Goal: Task Accomplishment & Management: Manage account settings

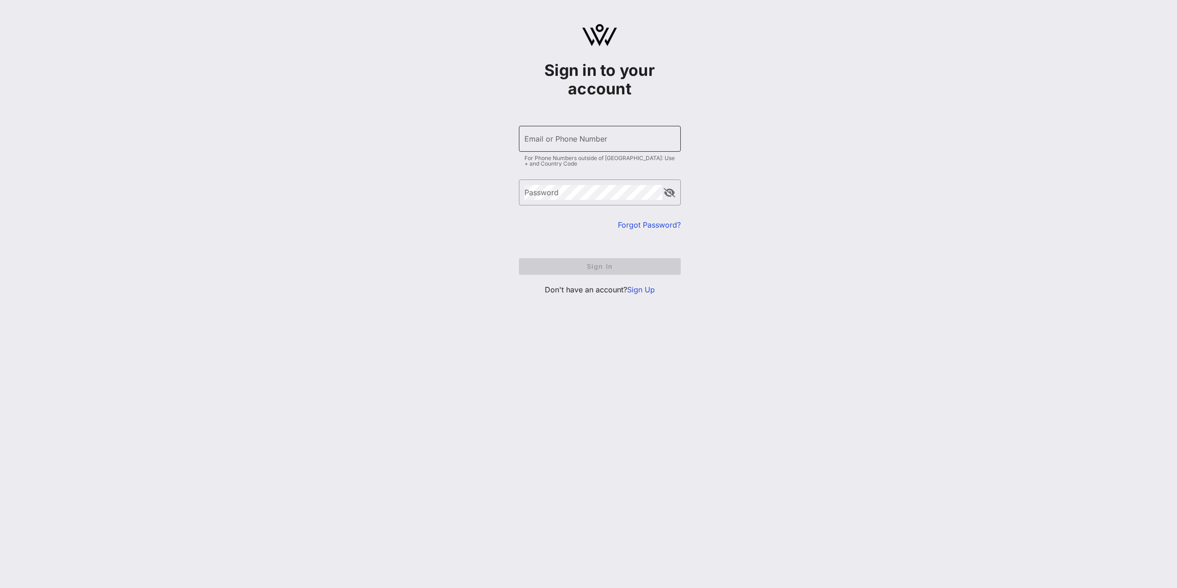
click at [635, 140] on input "Email or Phone Number" at bounding box center [600, 138] width 151 height 15
type input "[EMAIL_ADDRESS][DOMAIN_NAME]"
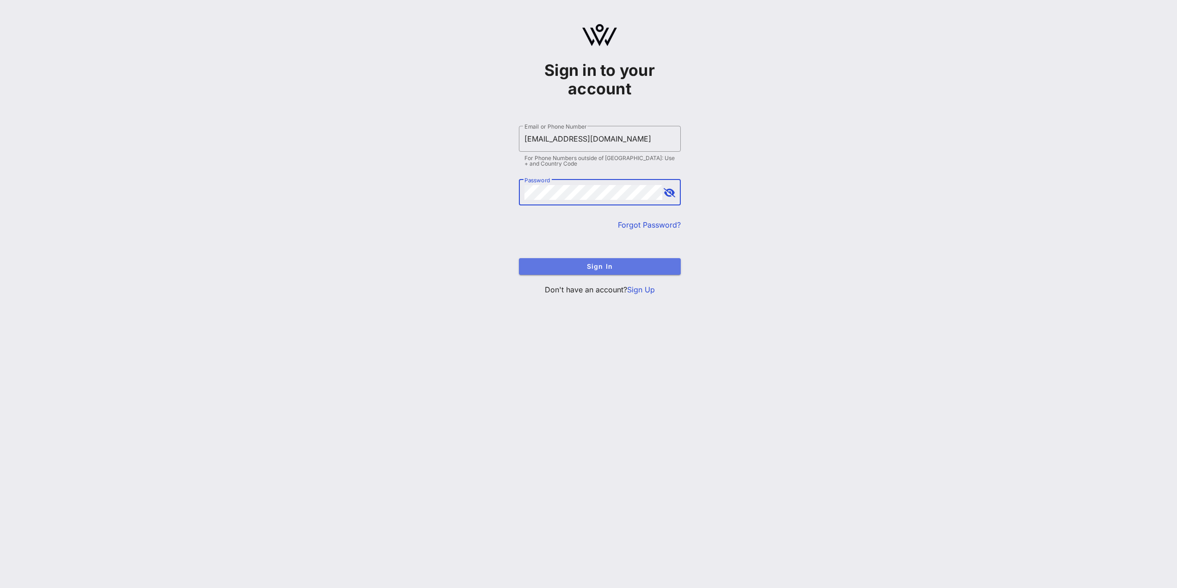
click at [572, 266] on span "Sign In" at bounding box center [599, 266] width 147 height 8
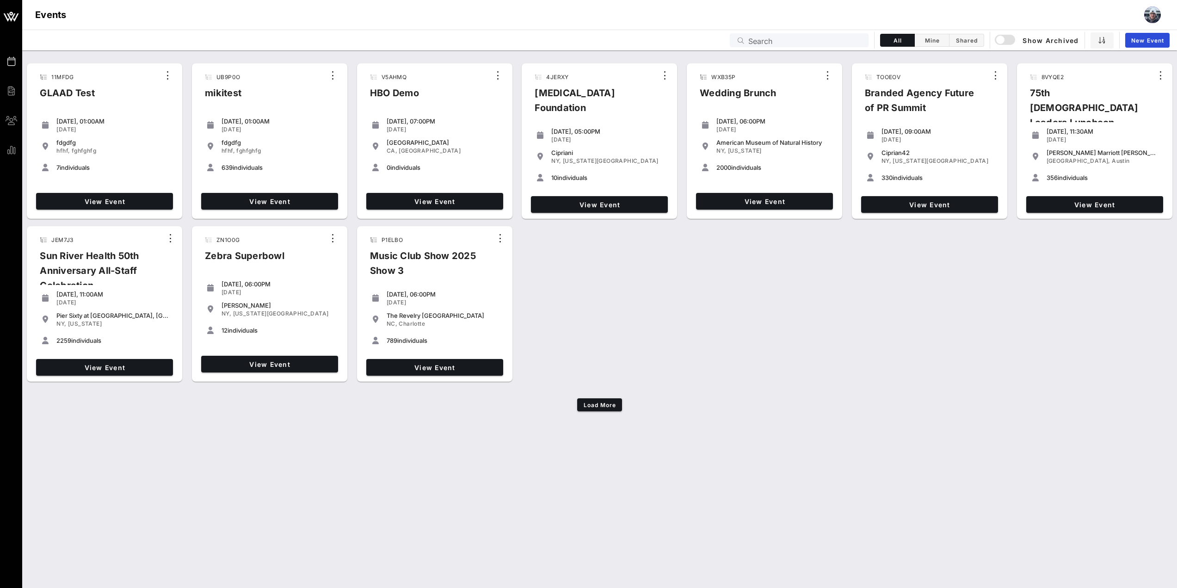
click at [800, 31] on div "Events Search All Mine Shared Show Archived New Event" at bounding box center [599, 40] width 1155 height 21
click at [805, 37] on input "text" at bounding box center [806, 40] width 115 height 12
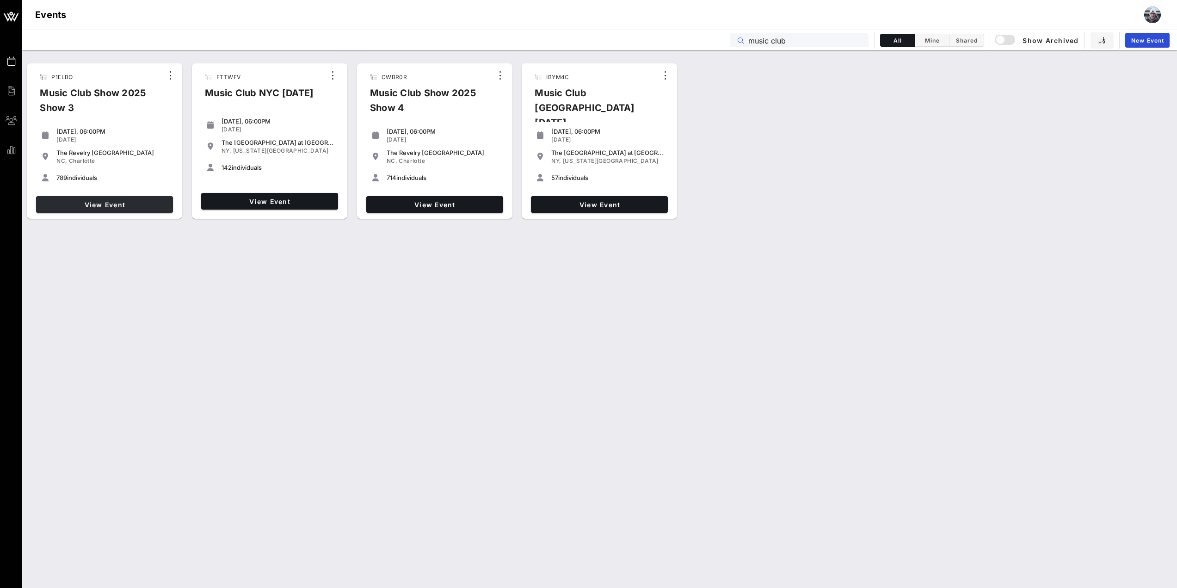
type input "music club"
click at [73, 204] on span "View Event" at bounding box center [105, 205] width 130 height 8
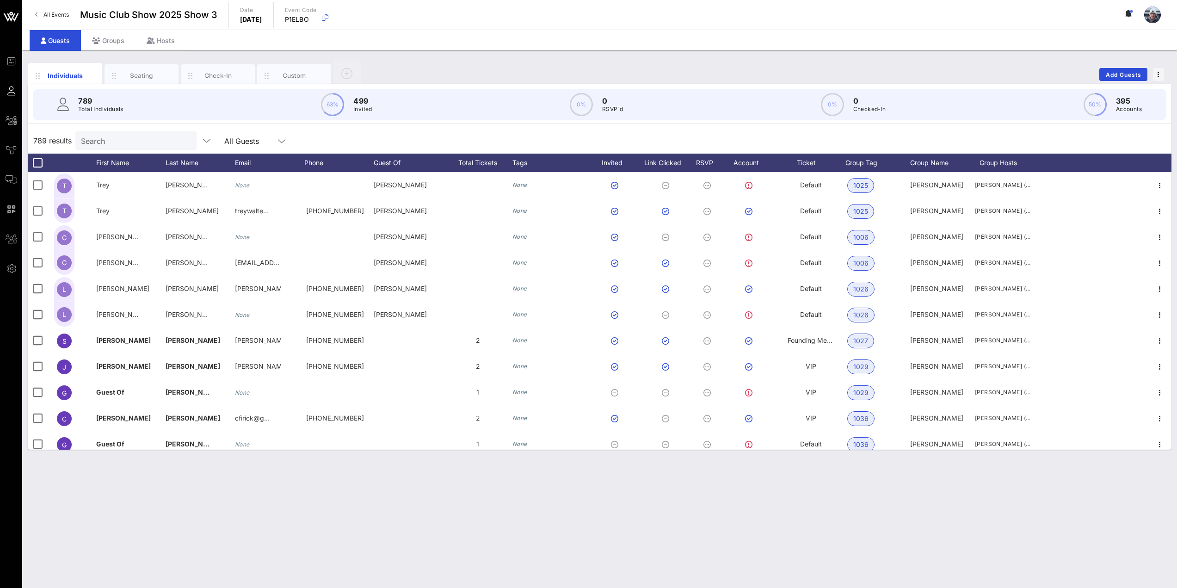
click at [105, 146] on input "Search" at bounding box center [135, 141] width 108 height 12
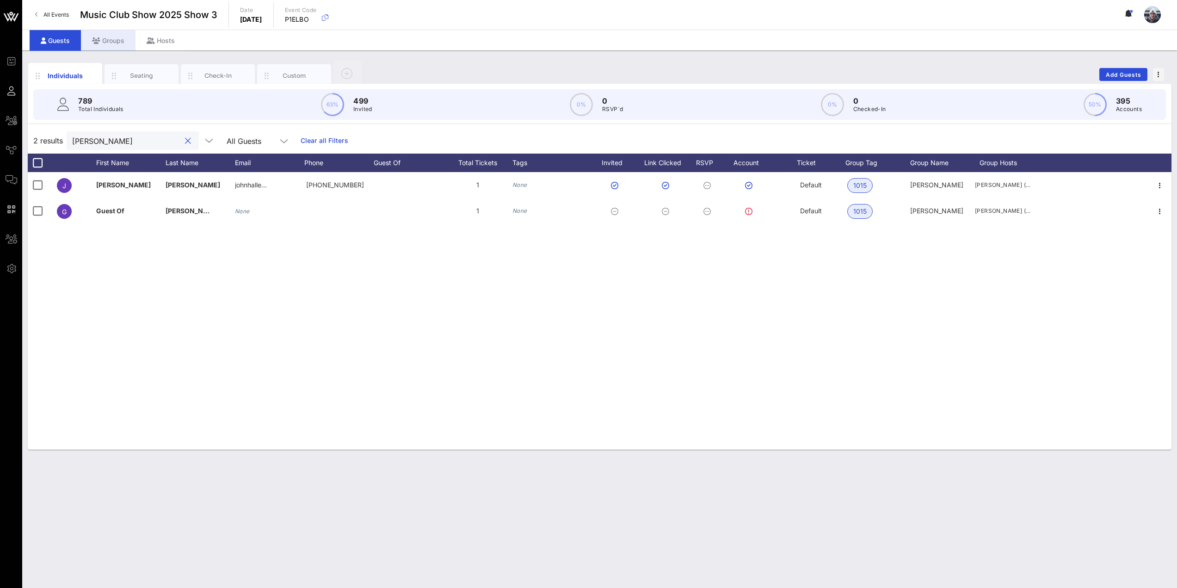
type input "[PERSON_NAME]"
click at [112, 37] on div "Groups" at bounding box center [108, 40] width 55 height 21
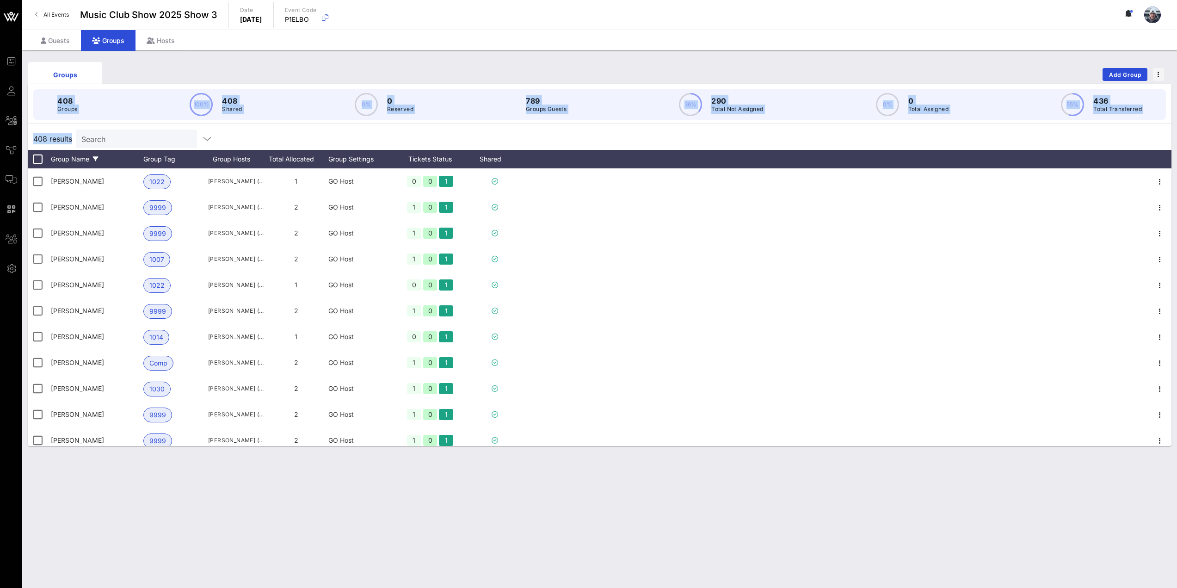
drag, startPoint x: 106, startPoint y: 70, endPoint x: 108, endPoint y: 160, distance: 90.2
click at [111, 131] on div "Groups Add Group 408 Groups 100% 408 Shared 0% 0 Reserved 789 Groups Guests 36%…" at bounding box center [600, 253] width 1144 height 386
click at [118, 143] on input "text" at bounding box center [135, 139] width 108 height 12
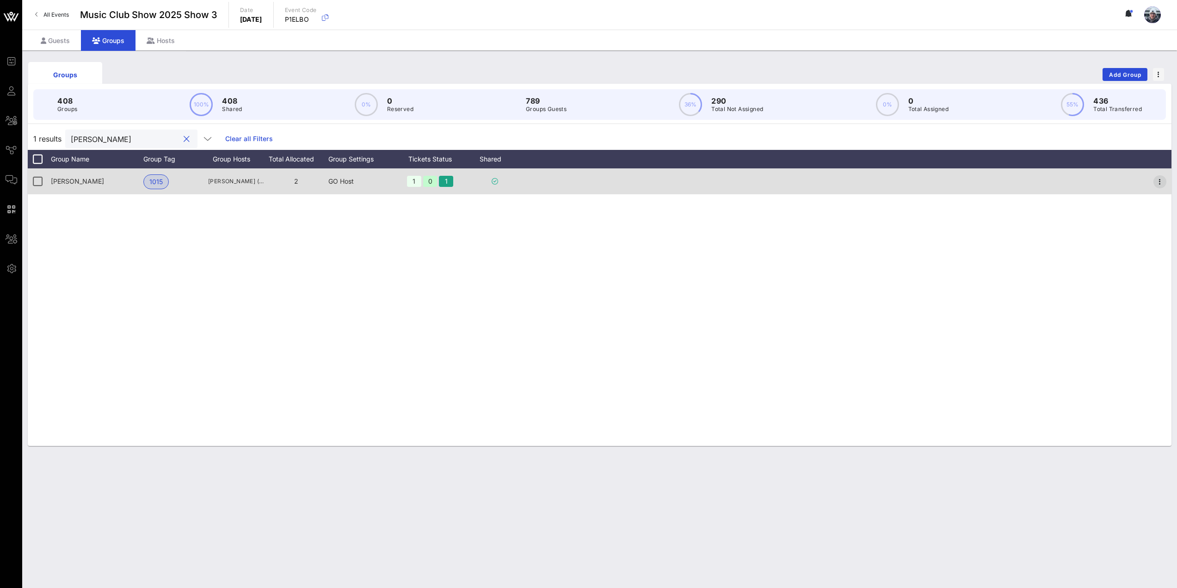
type input "[PERSON_NAME]"
click at [1158, 180] on icon "button" at bounding box center [1160, 181] width 11 height 11
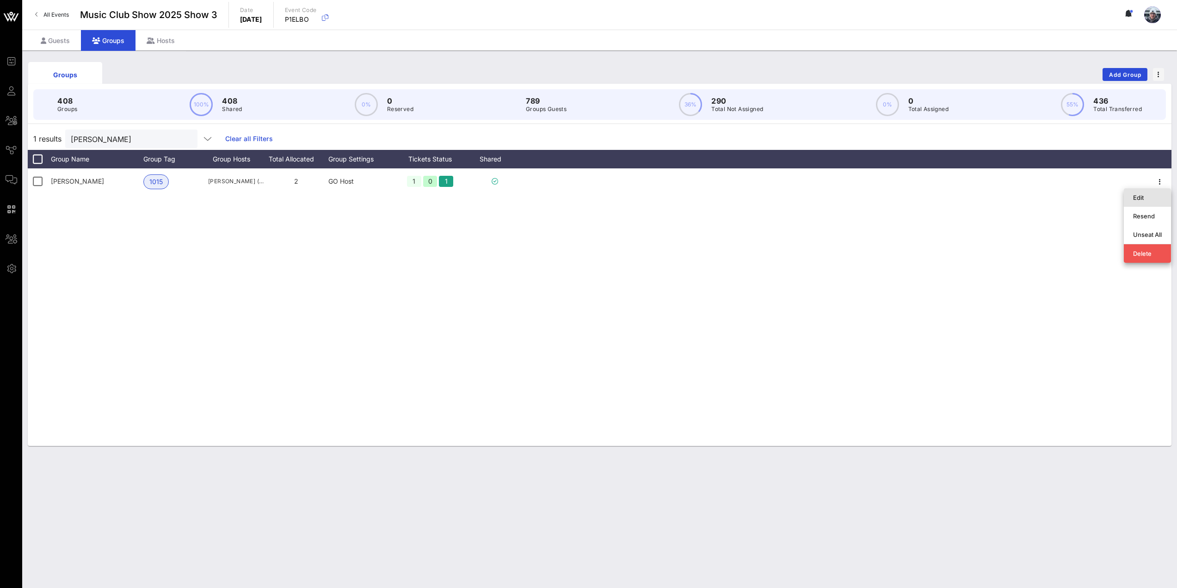
click at [1150, 198] on div "Edit" at bounding box center [1147, 197] width 29 height 7
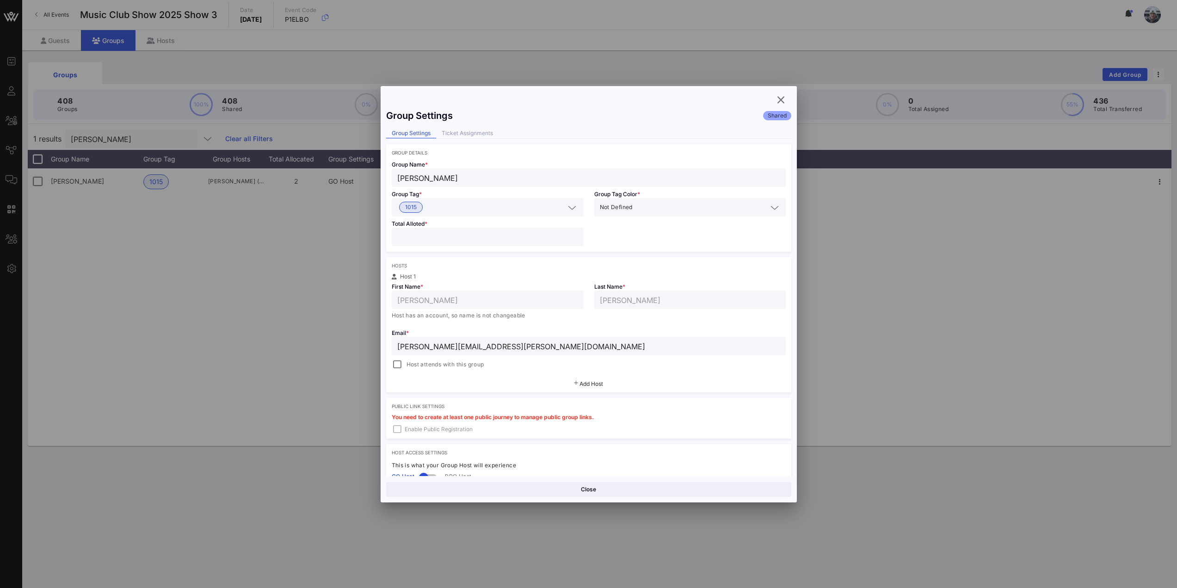
drag, startPoint x: 531, startPoint y: 348, endPoint x: 192, endPoint y: 332, distance: 338.6
click at [192, 332] on div "Event Builder Guests All Groups Journeys Comms QR Scanner Team Settings Music C…" at bounding box center [588, 294] width 1177 height 588
click at [446, 137] on div "Ticket Assignments" at bounding box center [467, 134] width 62 height 10
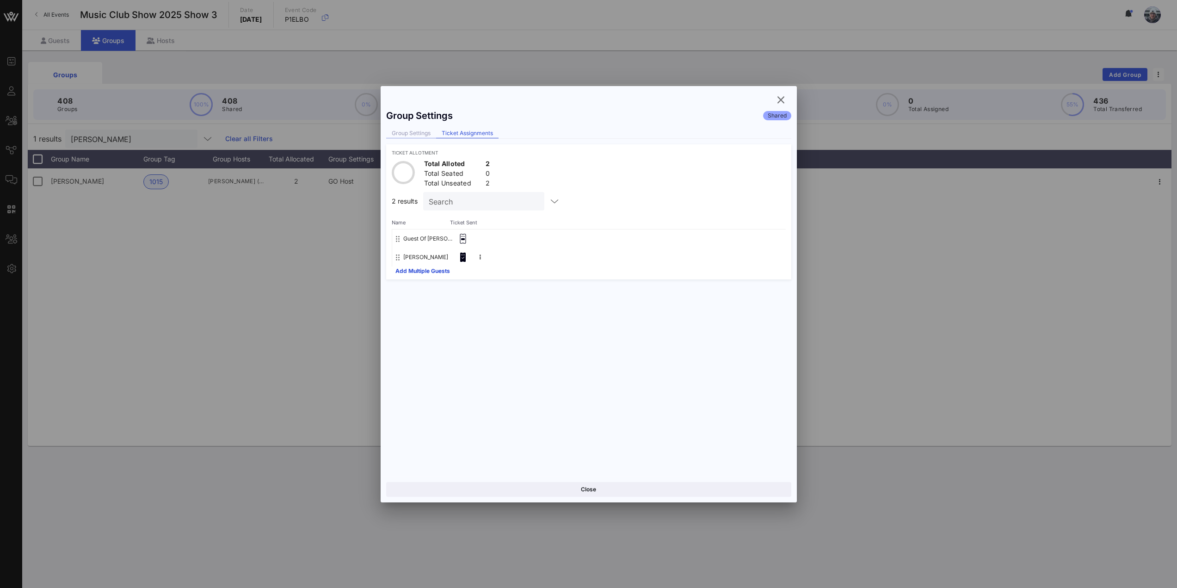
click at [418, 136] on div "Group Settings" at bounding box center [411, 134] width 50 height 10
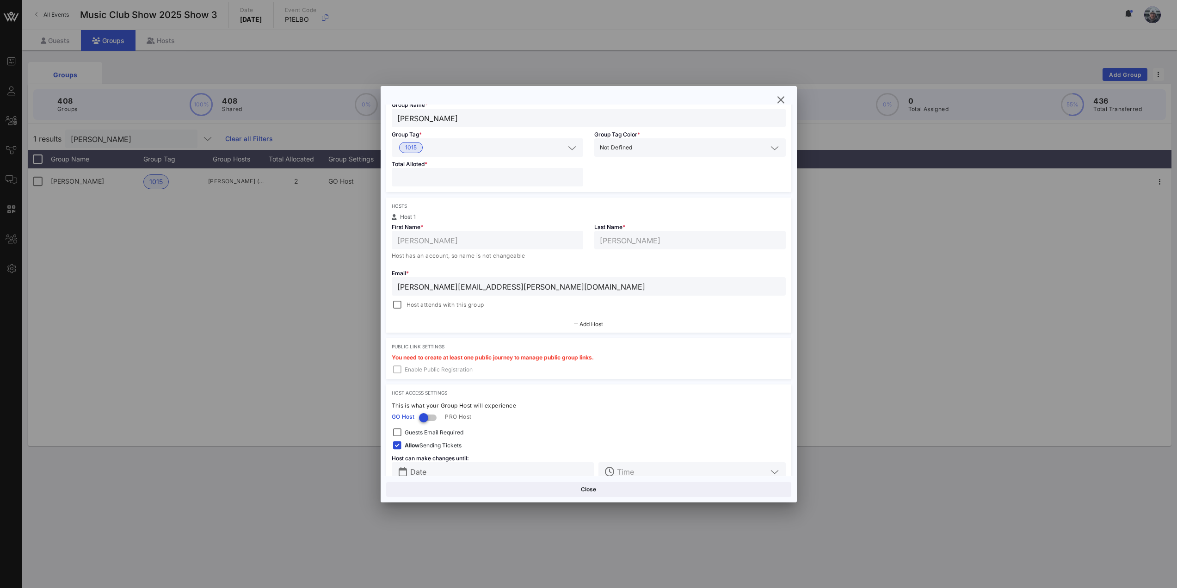
scroll to position [79, 0]
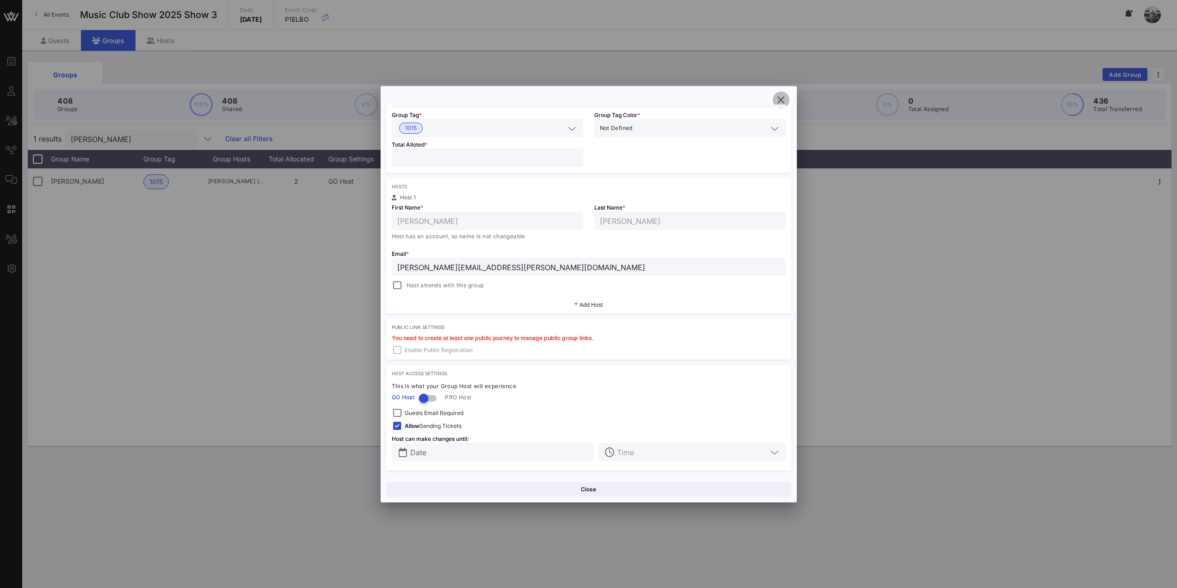
click at [785, 96] on icon "button" at bounding box center [781, 99] width 11 height 11
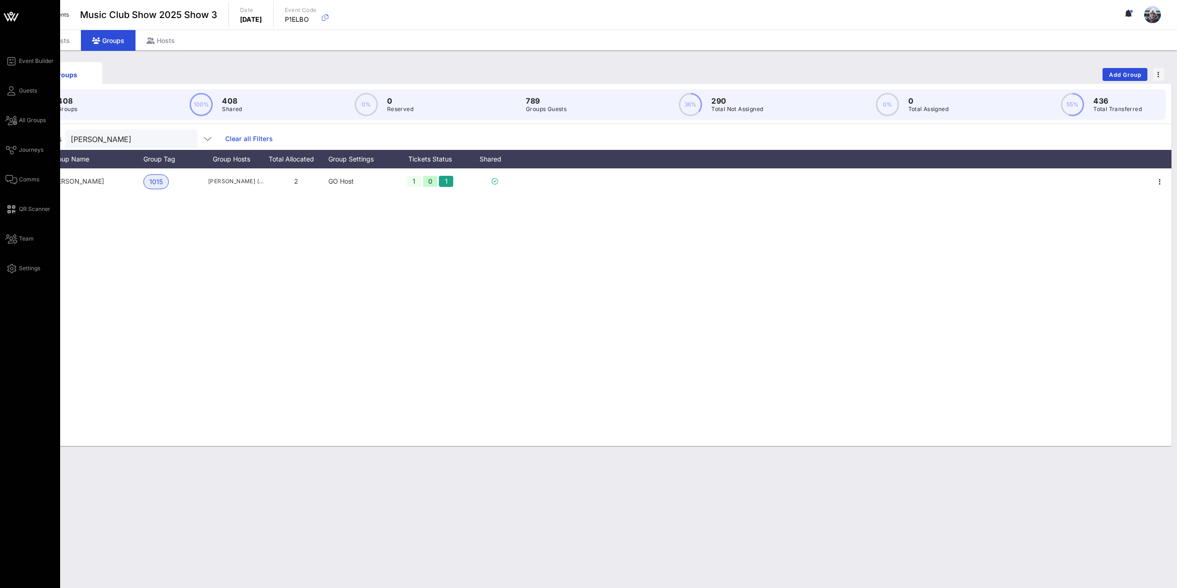
click at [14, 43] on div "Event Builder Guests All Groups Journeys Comms QR Scanner Team Settings" at bounding box center [30, 294] width 60 height 588
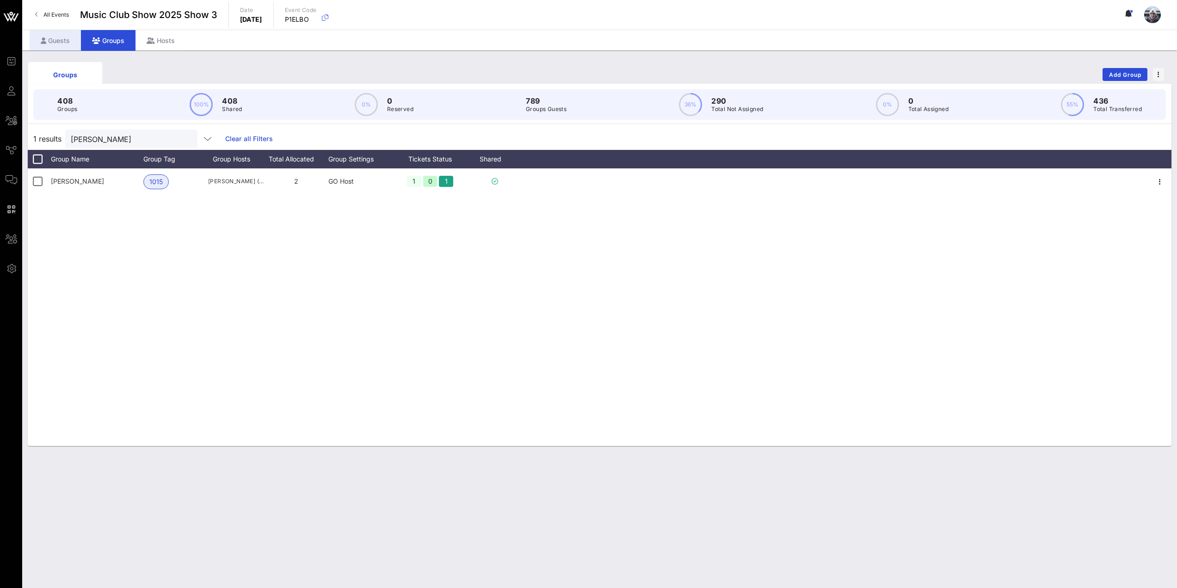
click at [62, 39] on div "Guests" at bounding box center [55, 40] width 51 height 21
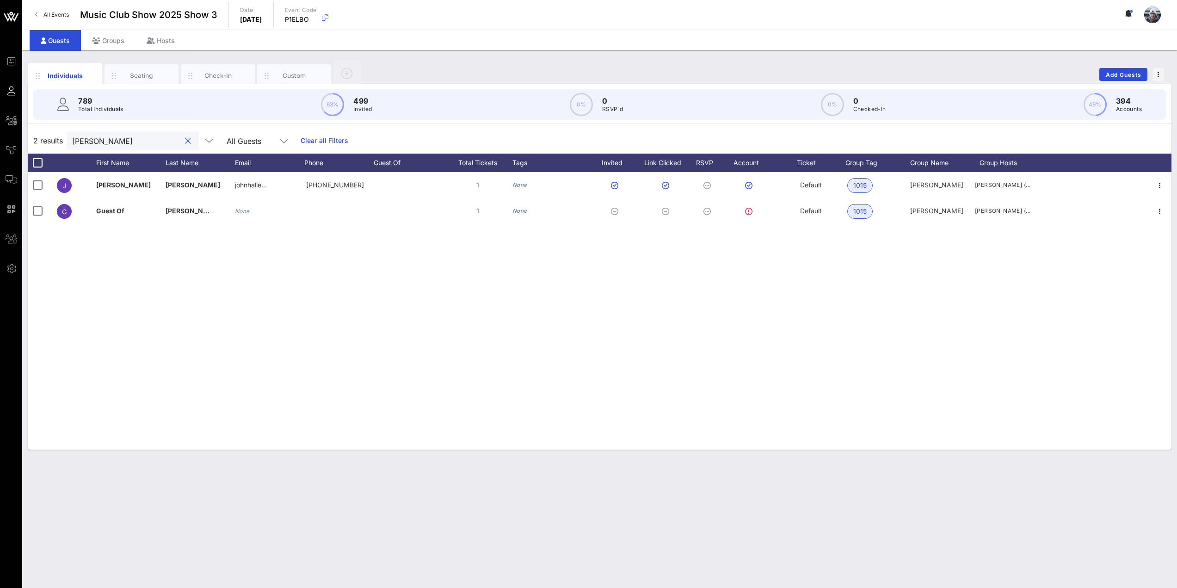
drag, startPoint x: 104, startPoint y: 139, endPoint x: 23, endPoint y: 140, distance: 81.0
click at [23, 140] on div "Individuals Seating Check-In Custom Add Guests 789 Total Individuals 63% 499 In…" at bounding box center [599, 319] width 1155 height 538
paste input "[PERSON_NAME][EMAIL_ADDRESS][PERSON_NAME][DOMAIN_NAME]"
type input "[PERSON_NAME][EMAIL_ADDRESS][PERSON_NAME][DOMAIN_NAME]"
click at [181, 142] on div at bounding box center [186, 141] width 11 height 11
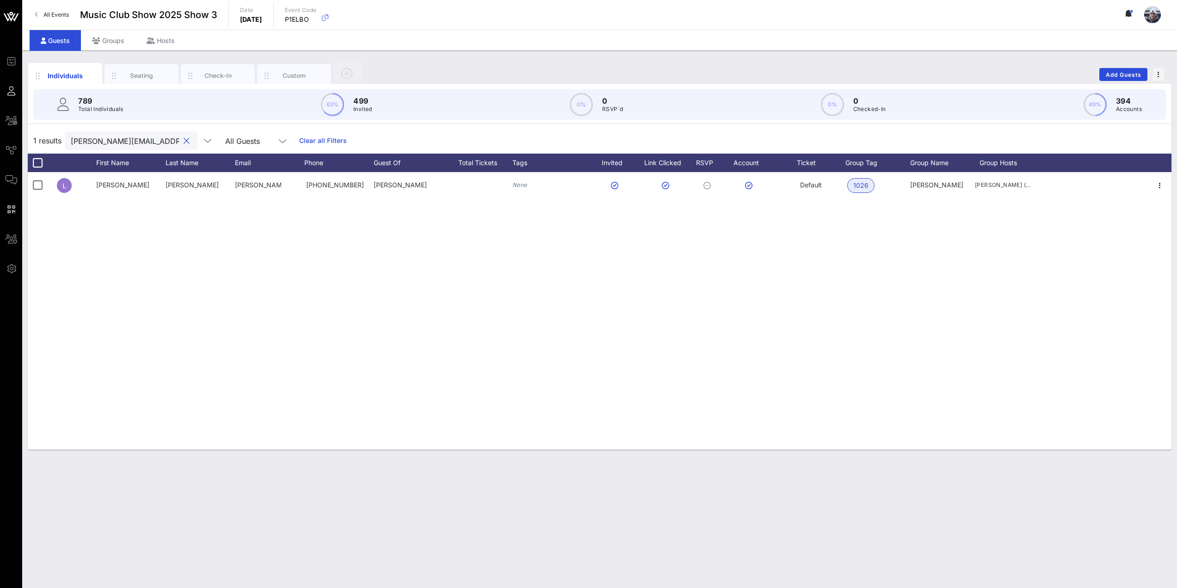
click at [181, 142] on div at bounding box center [186, 141] width 11 height 11
click at [184, 140] on button "clear icon" at bounding box center [187, 140] width 6 height 9
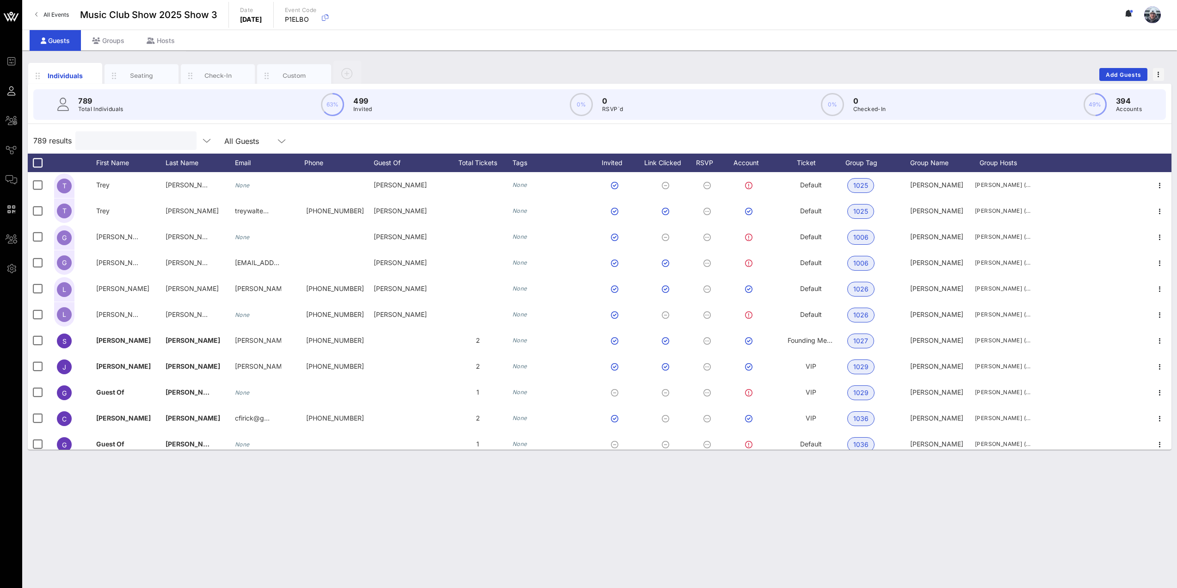
click at [161, 143] on input "text" at bounding box center [135, 141] width 108 height 12
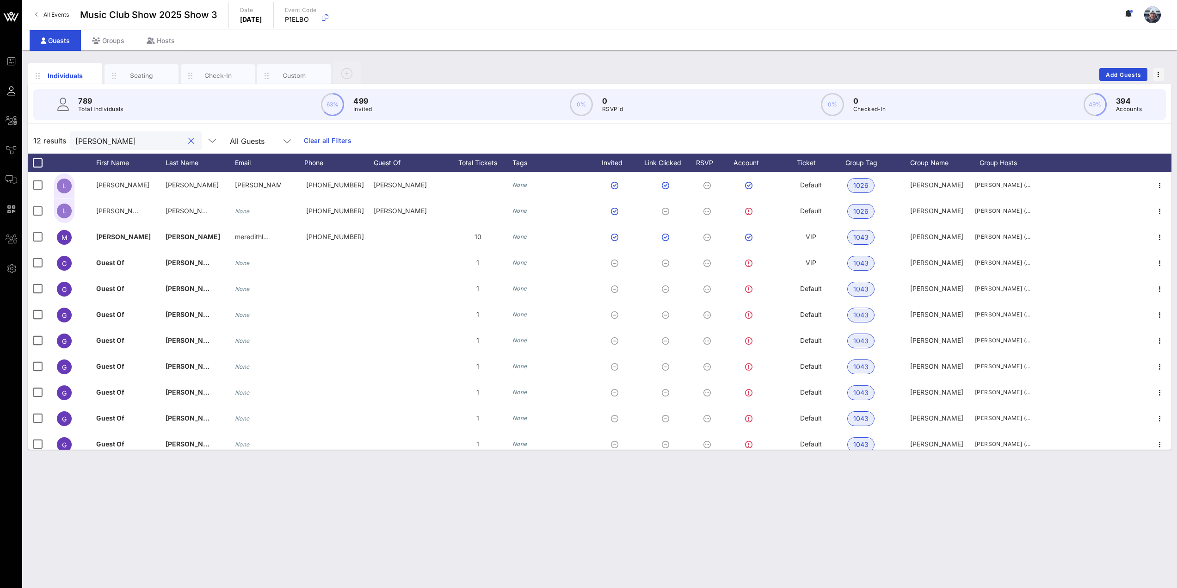
type input "[PERSON_NAME]"
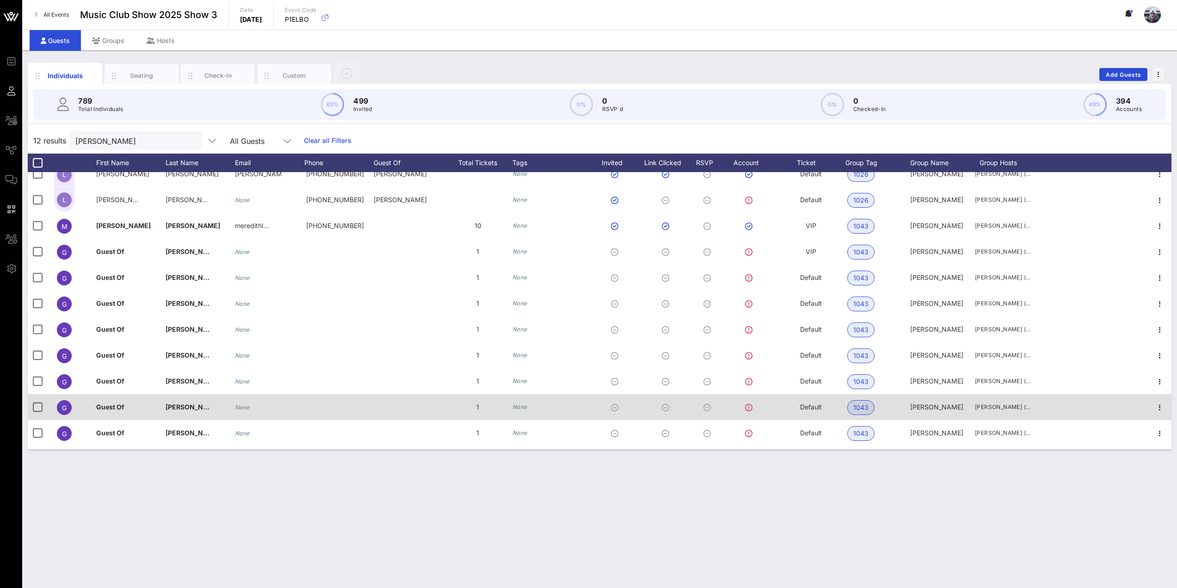
scroll to position [33, 0]
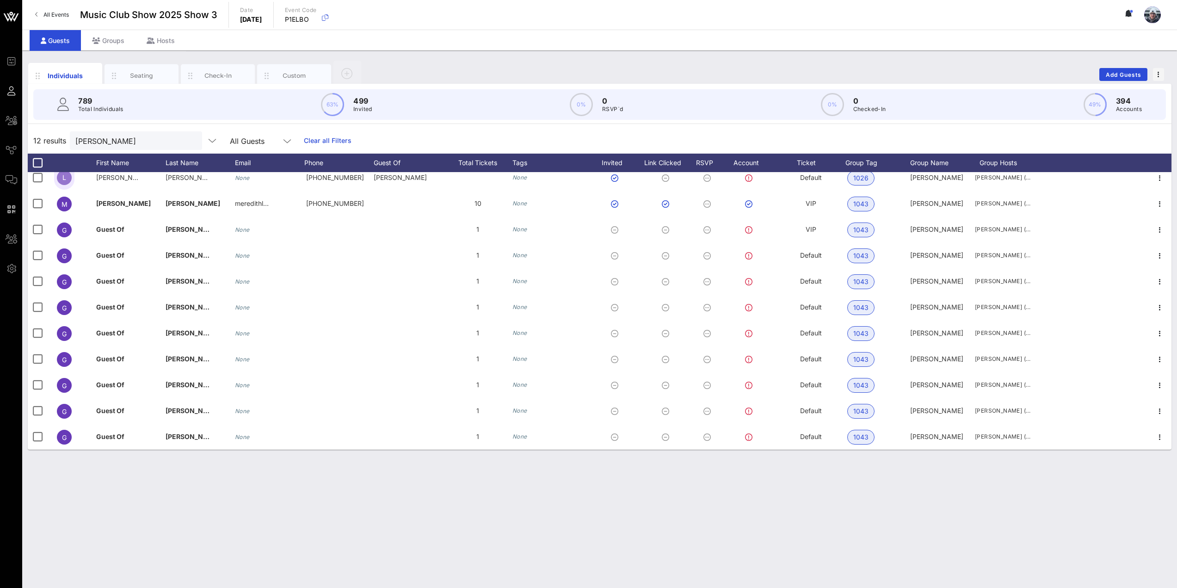
drag, startPoint x: 194, startPoint y: 386, endPoint x: 165, endPoint y: 504, distance: 122.0
click at [165, 504] on div "Individuals Seating Check-In Custom Add Guests 789 Total Individuals 63% 499 In…" at bounding box center [599, 319] width 1155 height 538
drag, startPoint x: 172, startPoint y: 499, endPoint x: 124, endPoint y: 502, distance: 47.3
click at [124, 502] on div "Individuals Seating Check-In Custom Add Guests 789 Total Individuals 63% 499 In…" at bounding box center [599, 319] width 1155 height 538
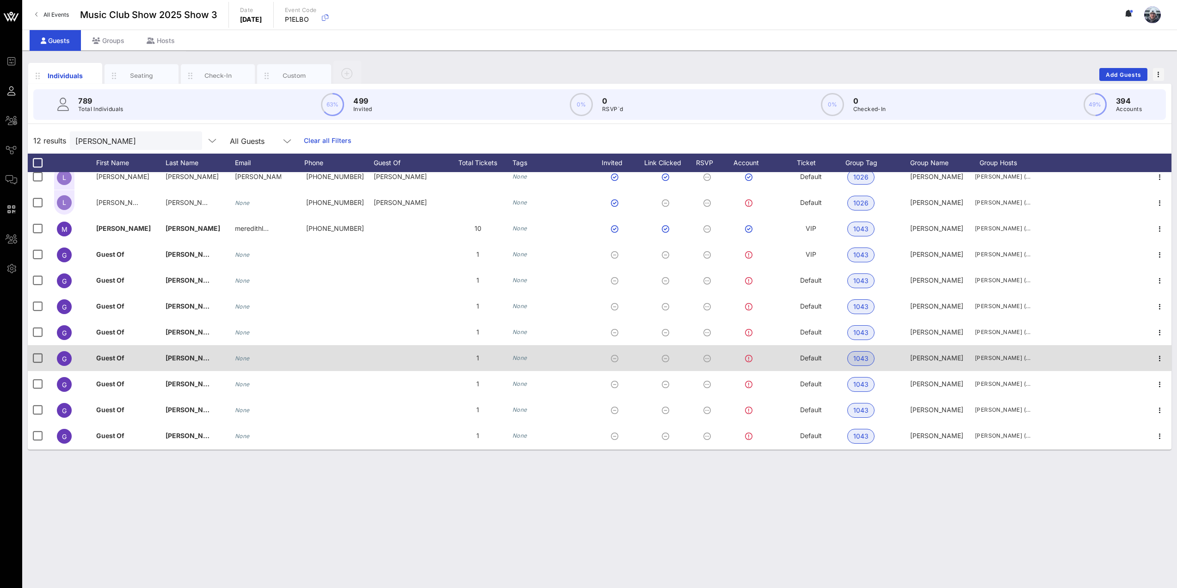
scroll to position [0, 0]
